Goal: Transaction & Acquisition: Purchase product/service

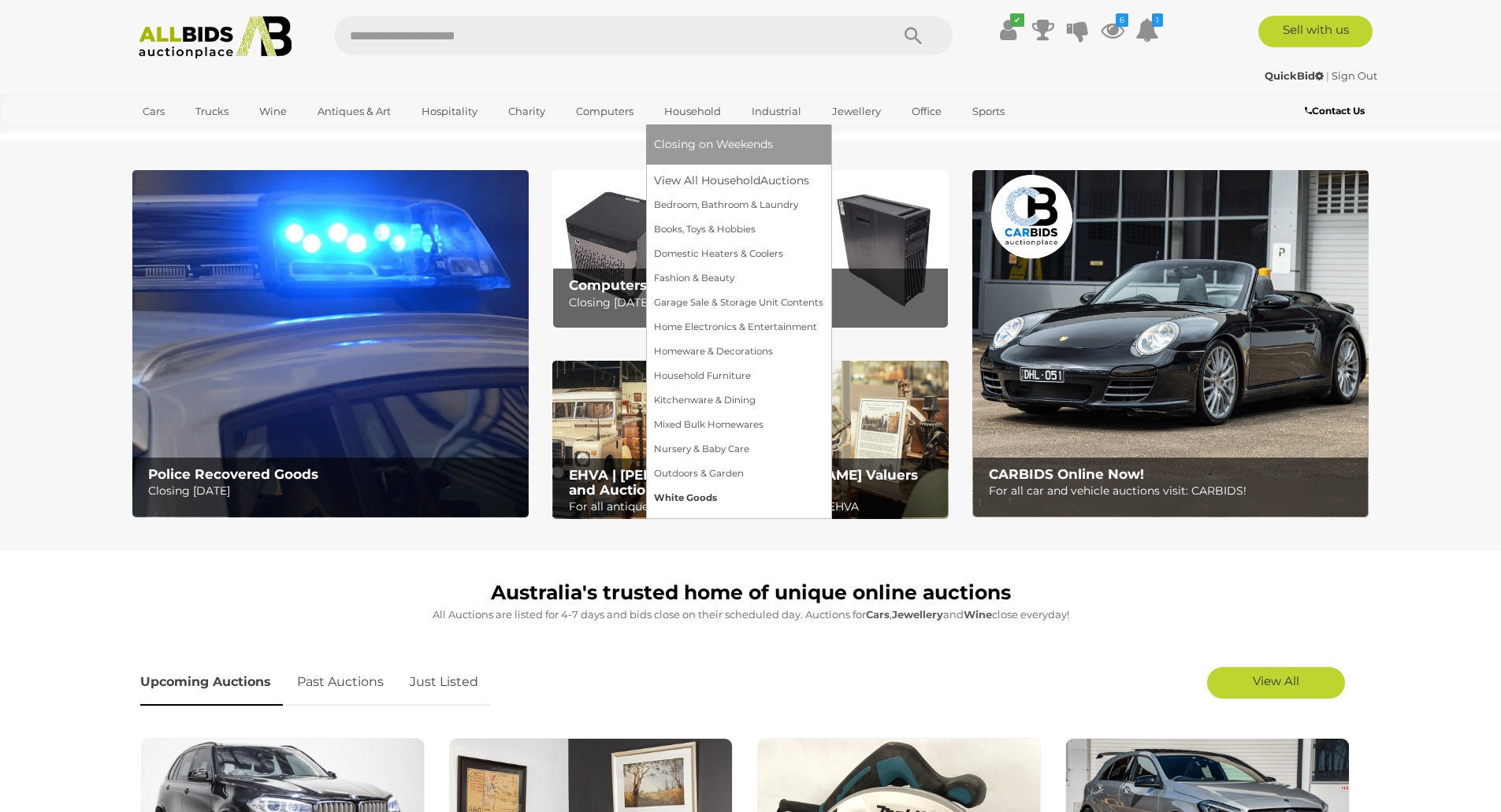
click at [692, 498] on link "White Goods" at bounding box center [738, 497] width 169 height 25
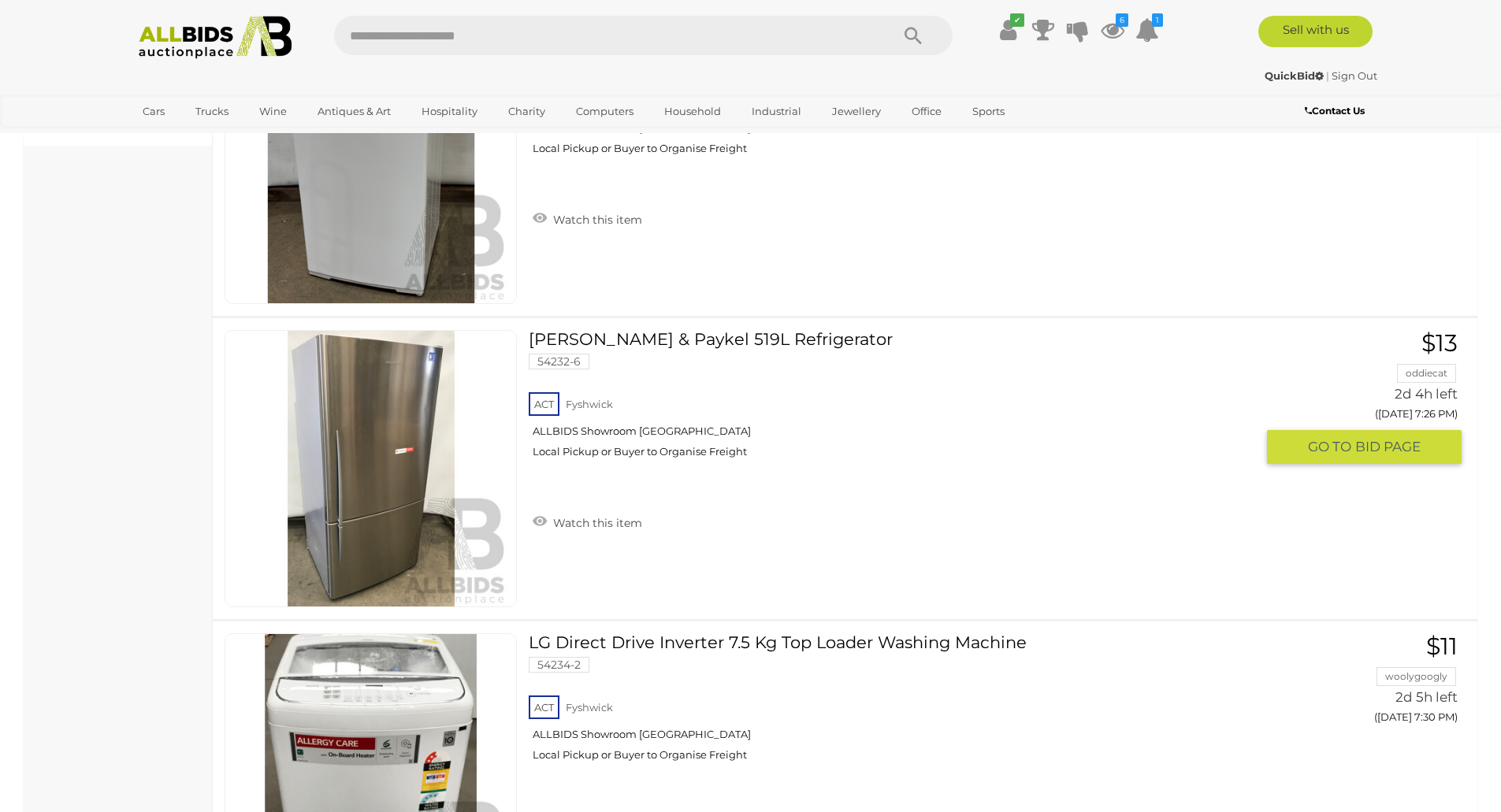
scroll to position [1339, 0]
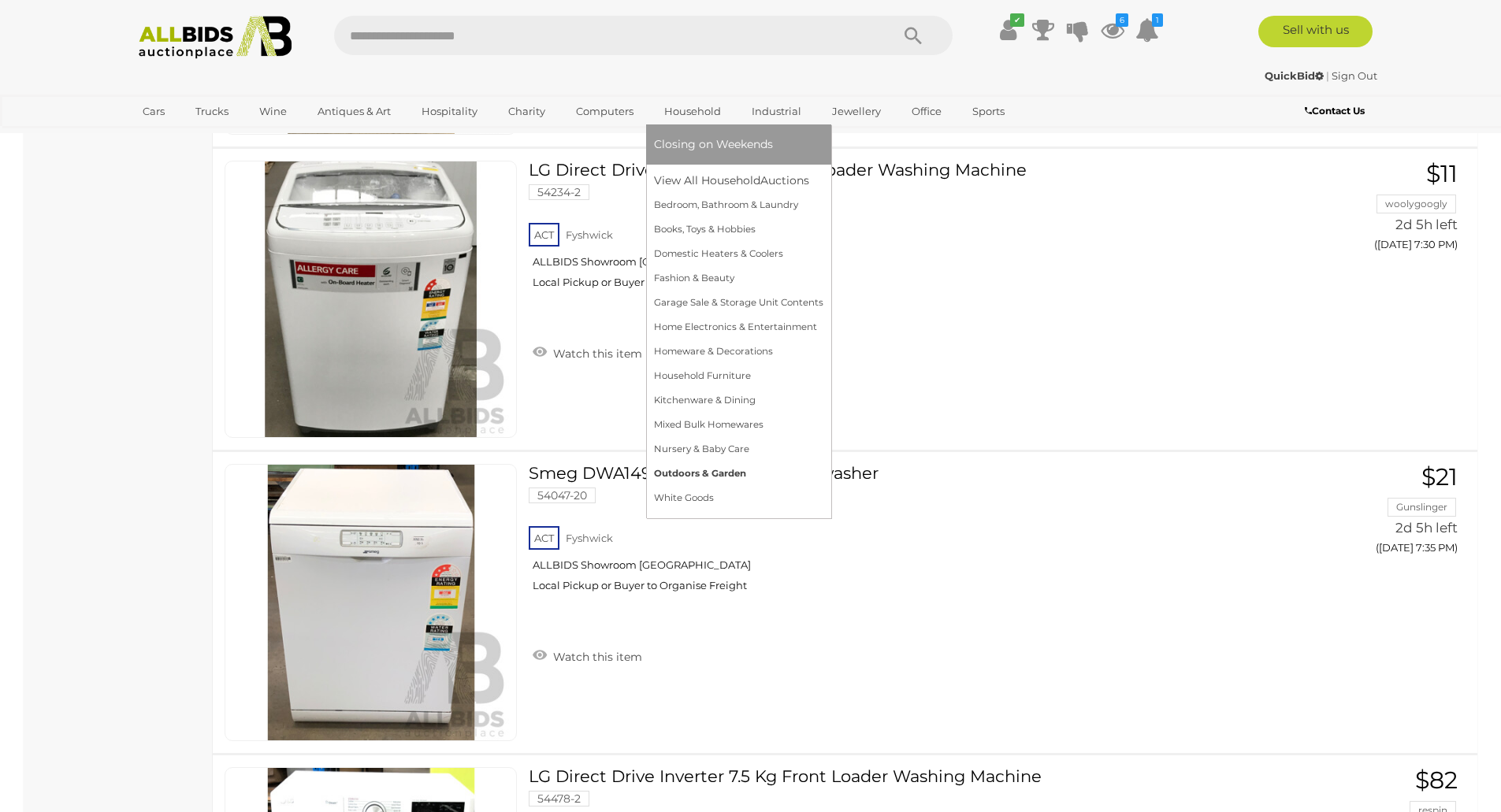
click at [681, 477] on link "Outdoors & Garden" at bounding box center [738, 474] width 169 height 25
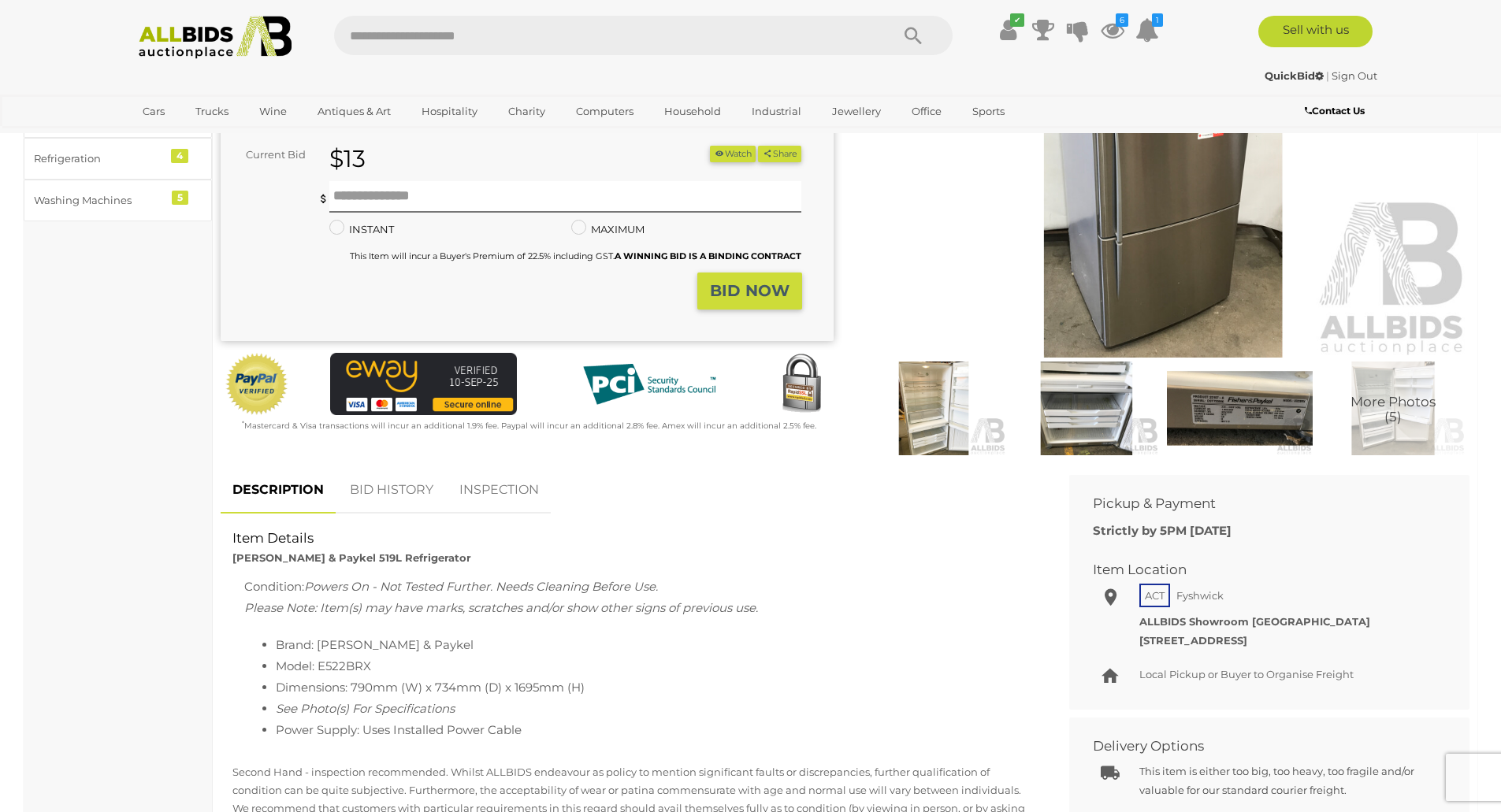
scroll to position [236, 0]
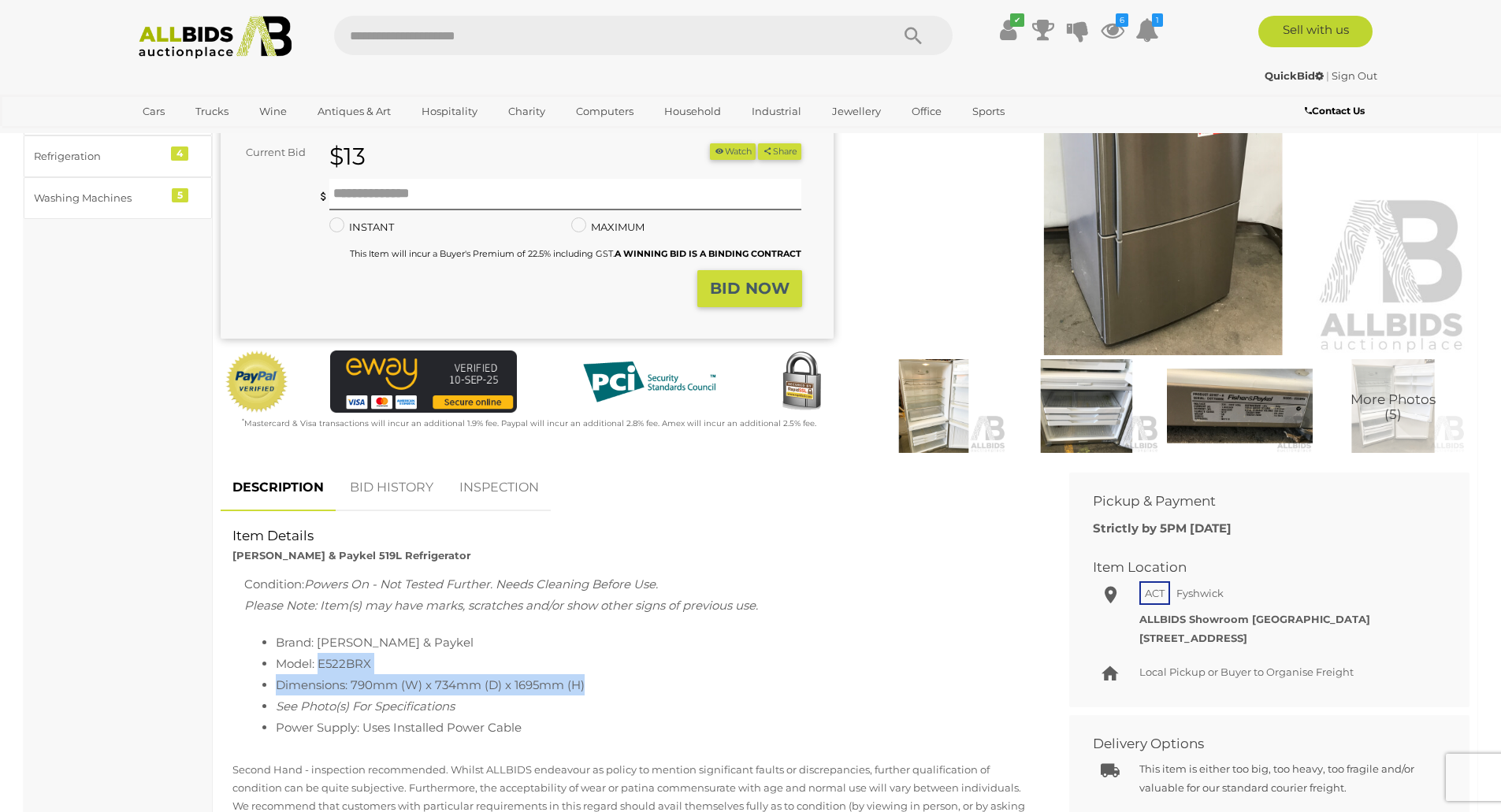
drag, startPoint x: 321, startPoint y: 659, endPoint x: 643, endPoint y: 694, distance: 323.9
click at [643, 694] on ul "Brand: Fisher & Paykel Model: E522BRX Dimensions: 790mm (W) x 734mm (D) x 1695m…" at bounding box center [633, 685] width 777 height 106
click at [1082, 411] on img at bounding box center [1086, 406] width 145 height 93
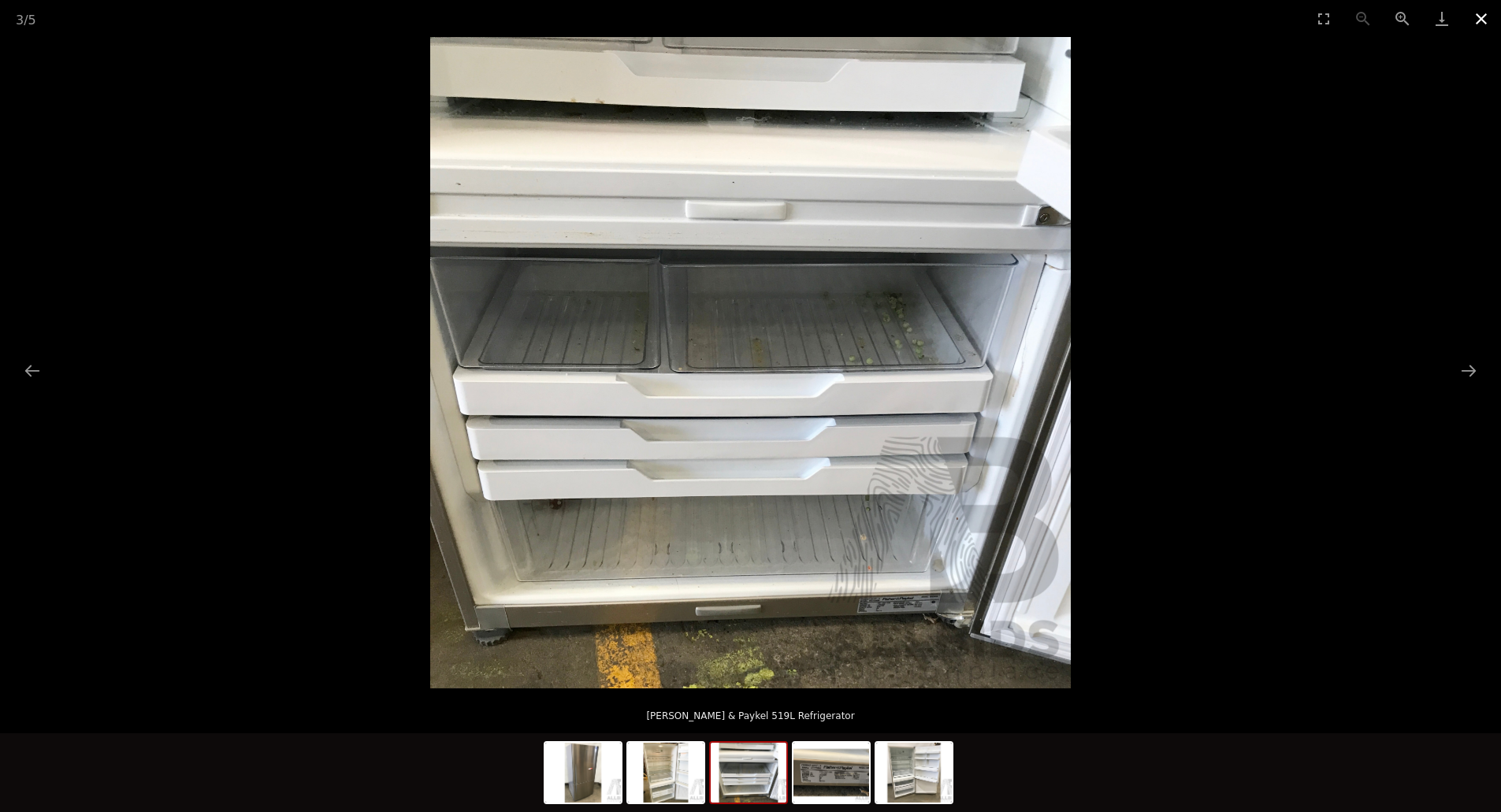
click at [1485, 20] on button "Close gallery" at bounding box center [1481, 18] width 39 height 37
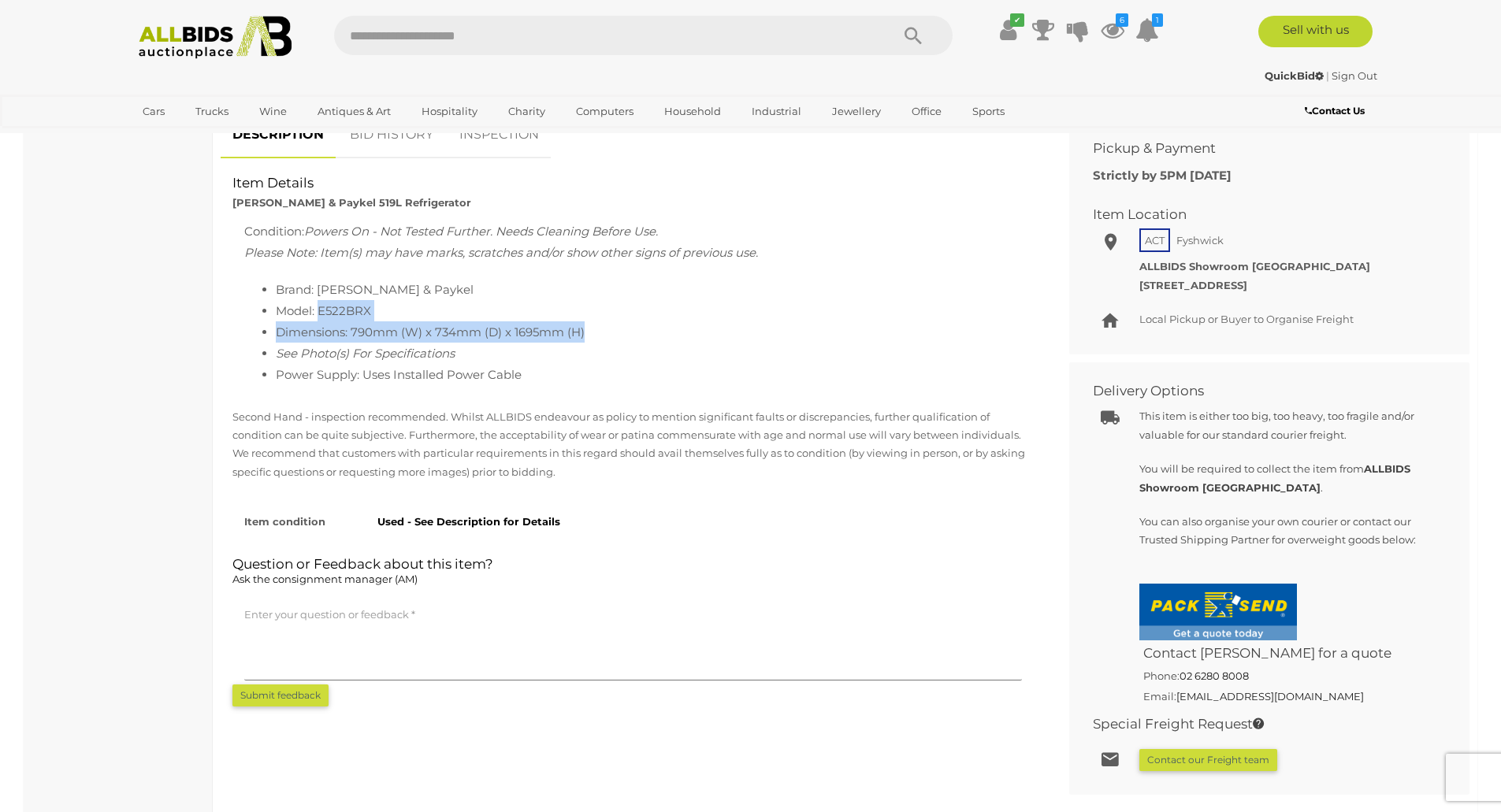
scroll to position [630, 0]
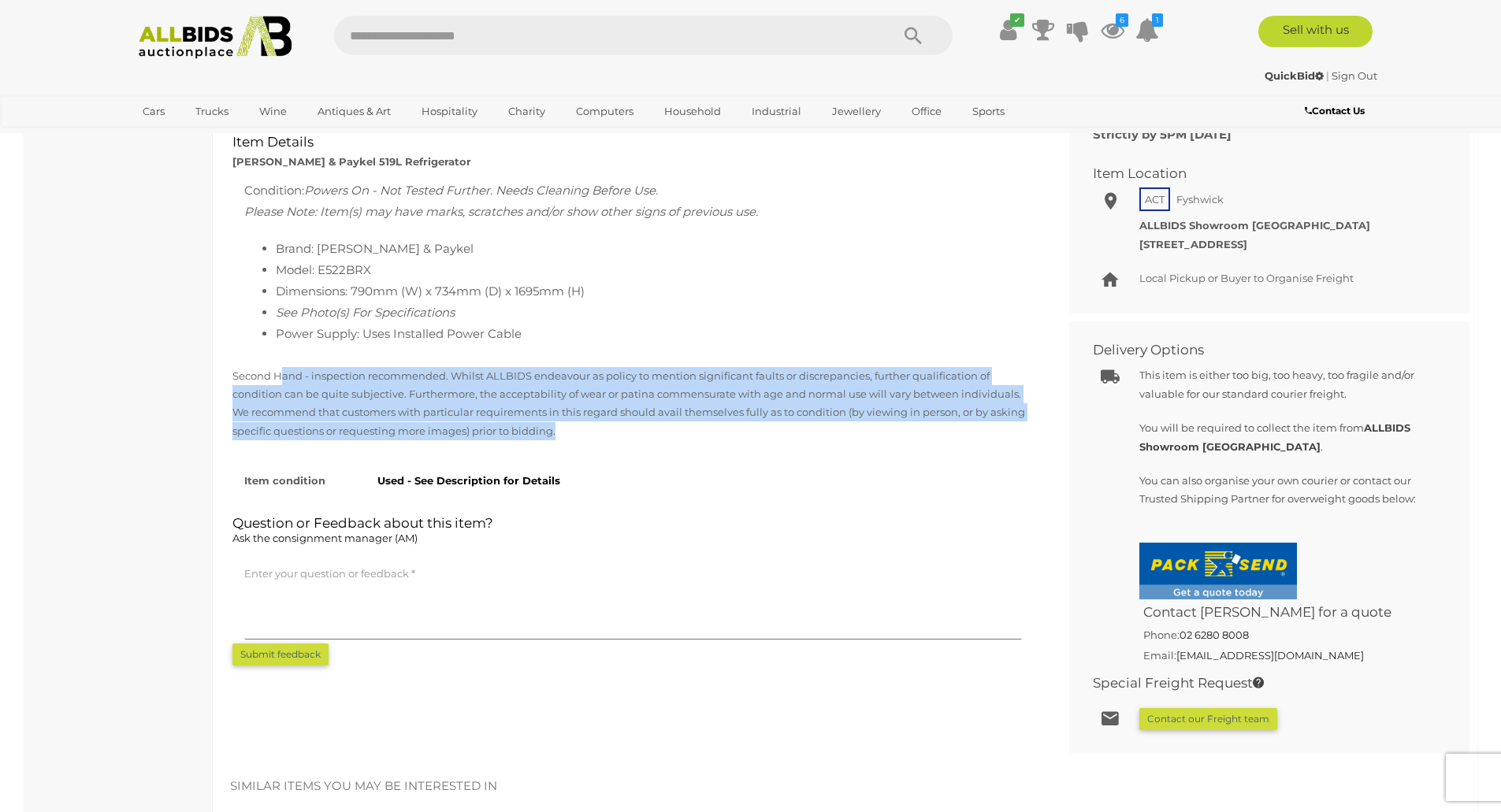
drag, startPoint x: 280, startPoint y: 379, endPoint x: 583, endPoint y: 429, distance: 307.1
click at [583, 429] on p "Second Hand - inspection recommended. Whilst ALLBIDS endeavour as policy to men…" at bounding box center [633, 403] width 801 height 74
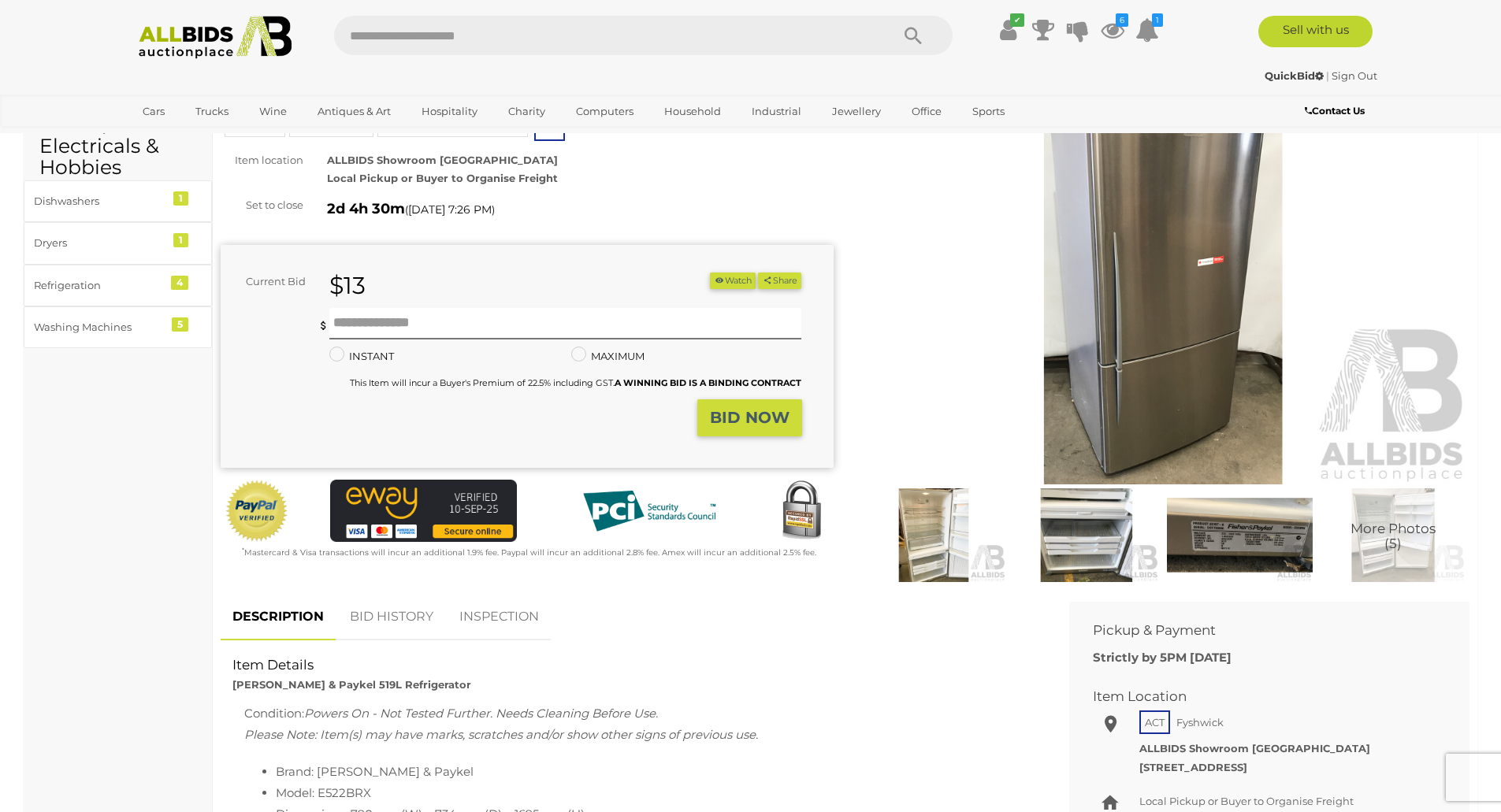
scroll to position [0, 0]
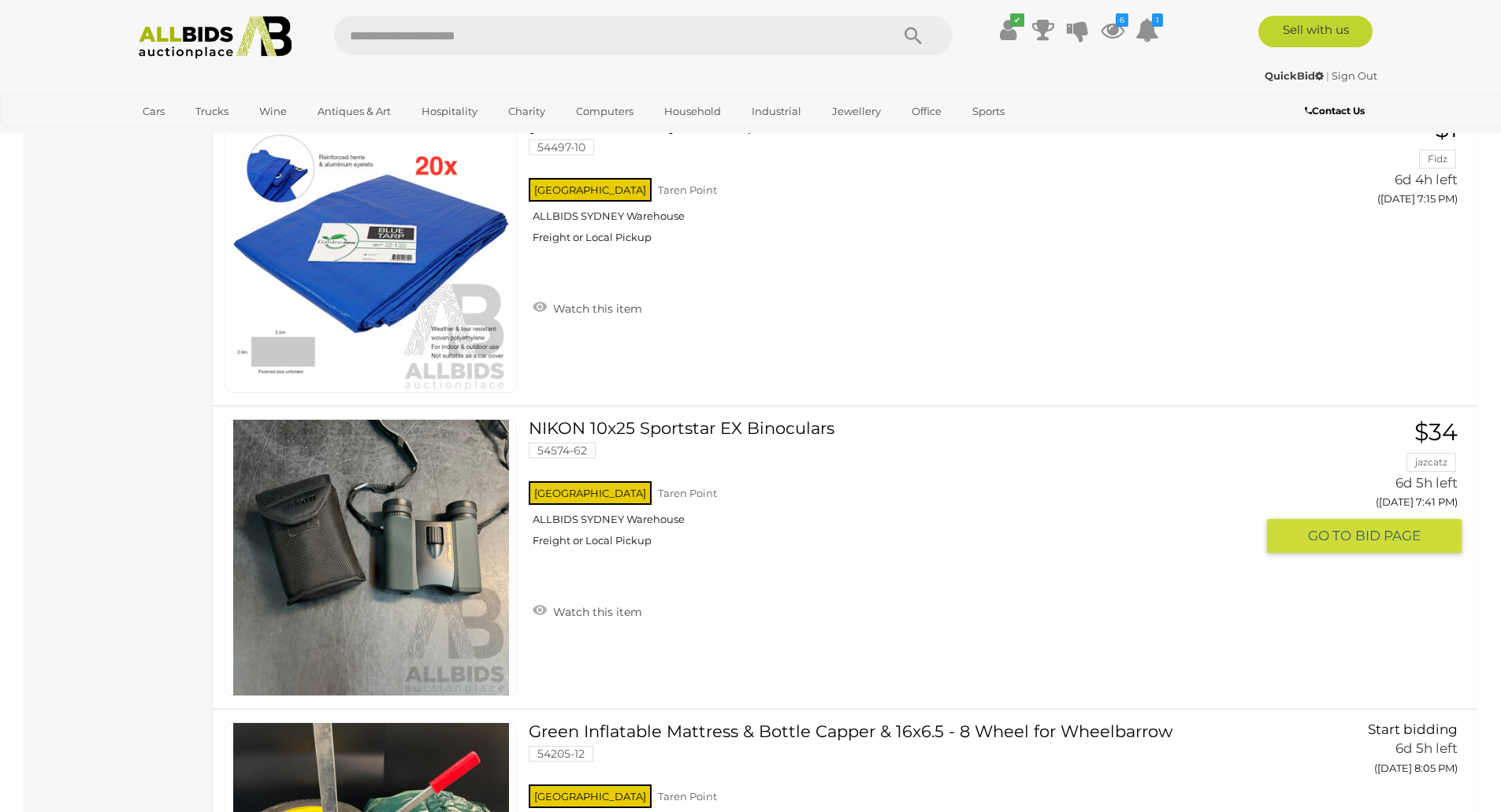
scroll to position [3623, 0]
